Goal: Task Accomplishment & Management: Manage account settings

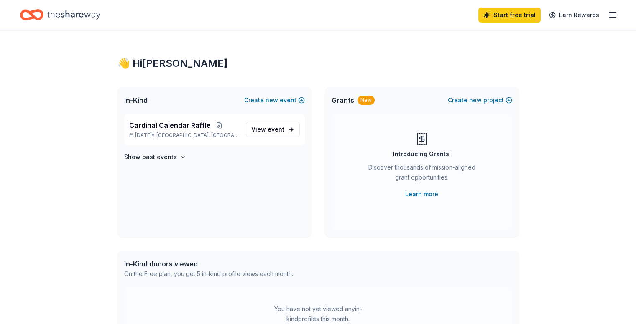
click at [609, 15] on line "button" at bounding box center [612, 15] width 7 height 0
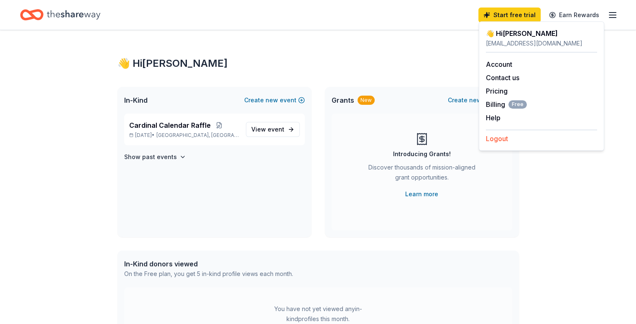
click at [498, 134] on button "Logout" at bounding box center [497, 139] width 22 height 10
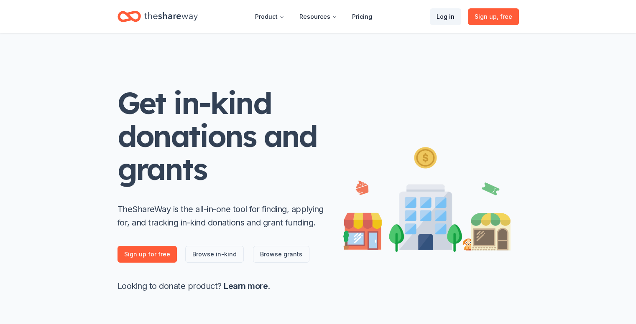
click at [447, 16] on link "Log in" at bounding box center [445, 16] width 31 height 17
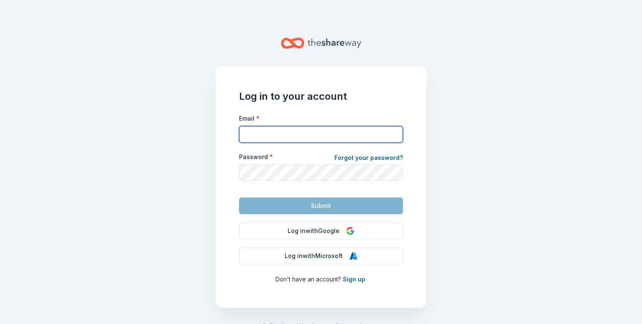
click at [360, 133] on input "Email *" at bounding box center [321, 134] width 164 height 17
type input "[EMAIL_ADDRESS][DOMAIN_NAME]"
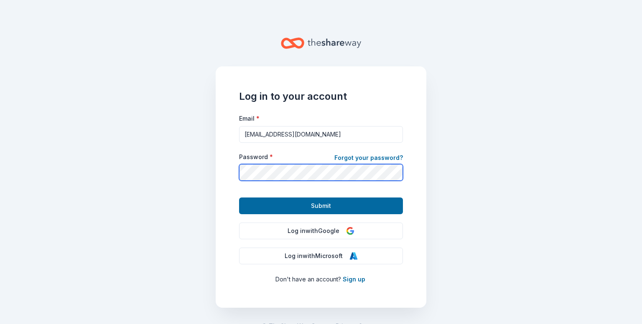
click at [239, 198] on button "Submit" at bounding box center [321, 206] width 164 height 17
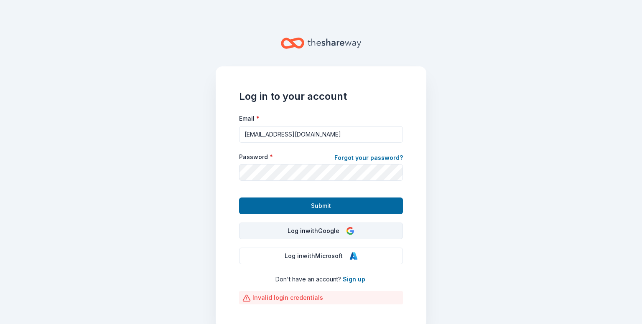
click at [324, 233] on button "Log in with Google" at bounding box center [321, 231] width 164 height 17
